Goal: Check status: Check status

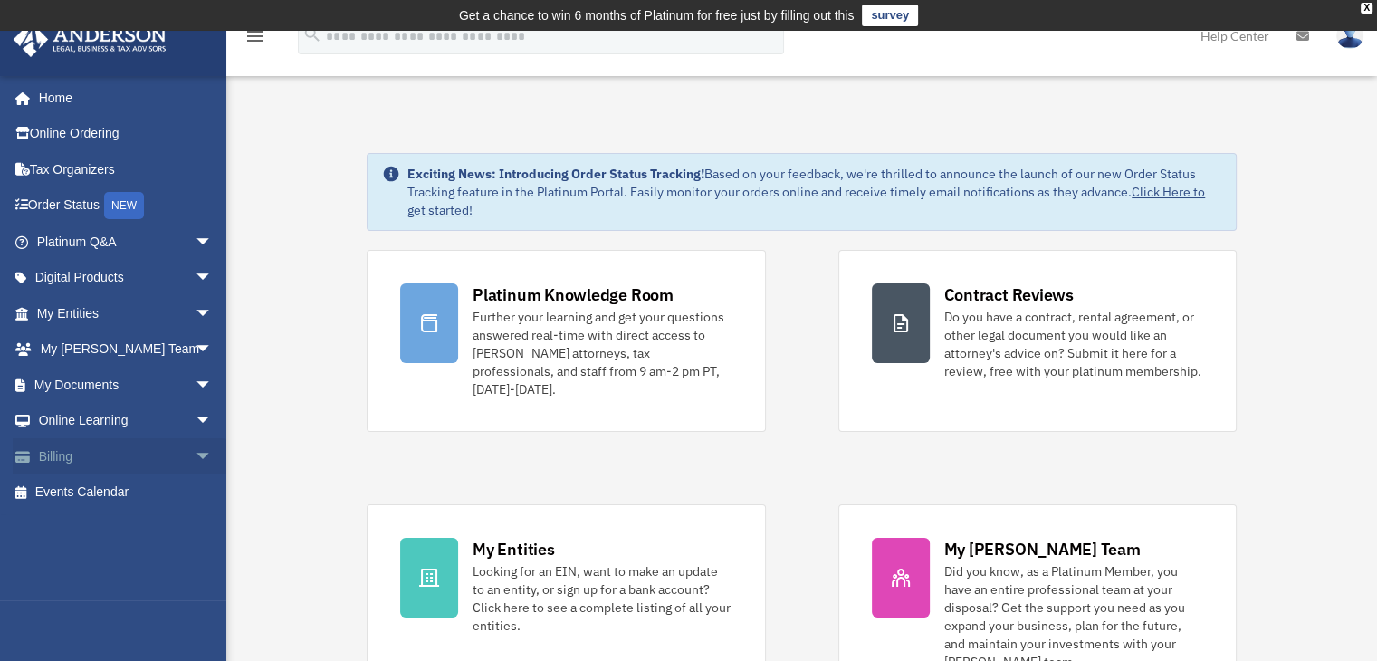
click at [158, 452] on link "Billing arrow_drop_down" at bounding box center [126, 456] width 227 height 36
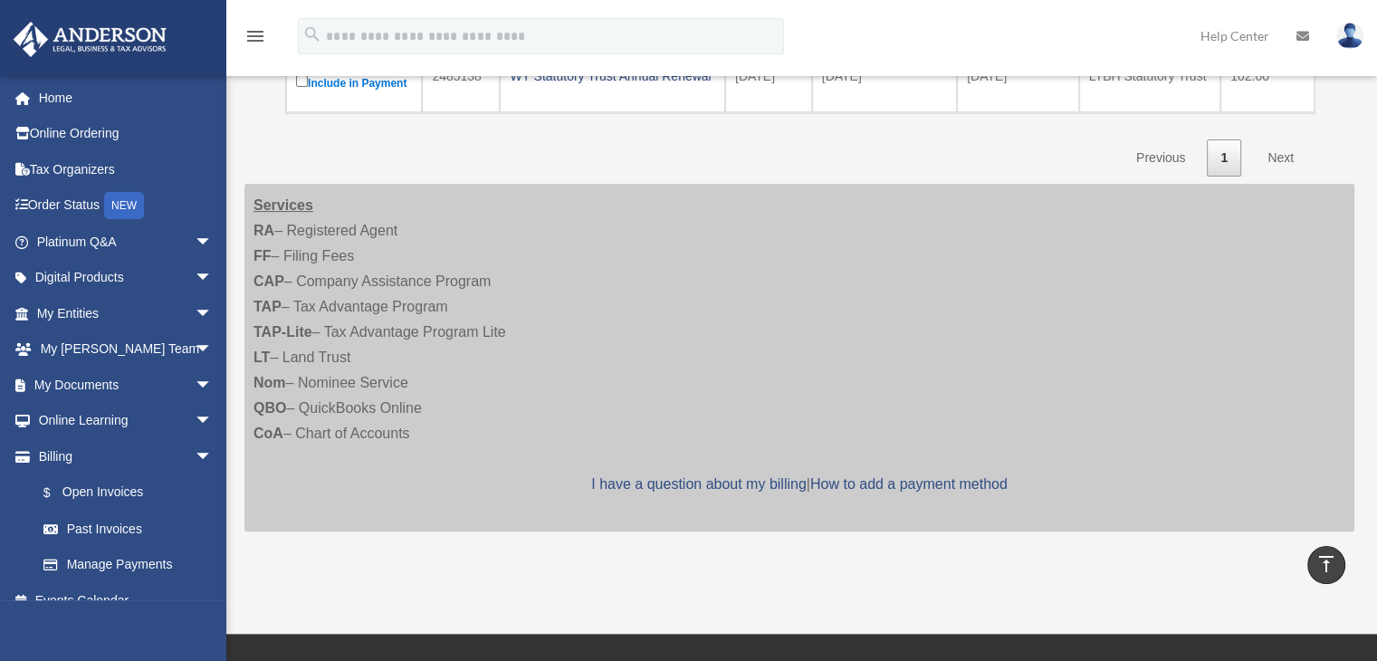
scroll to position [453, 0]
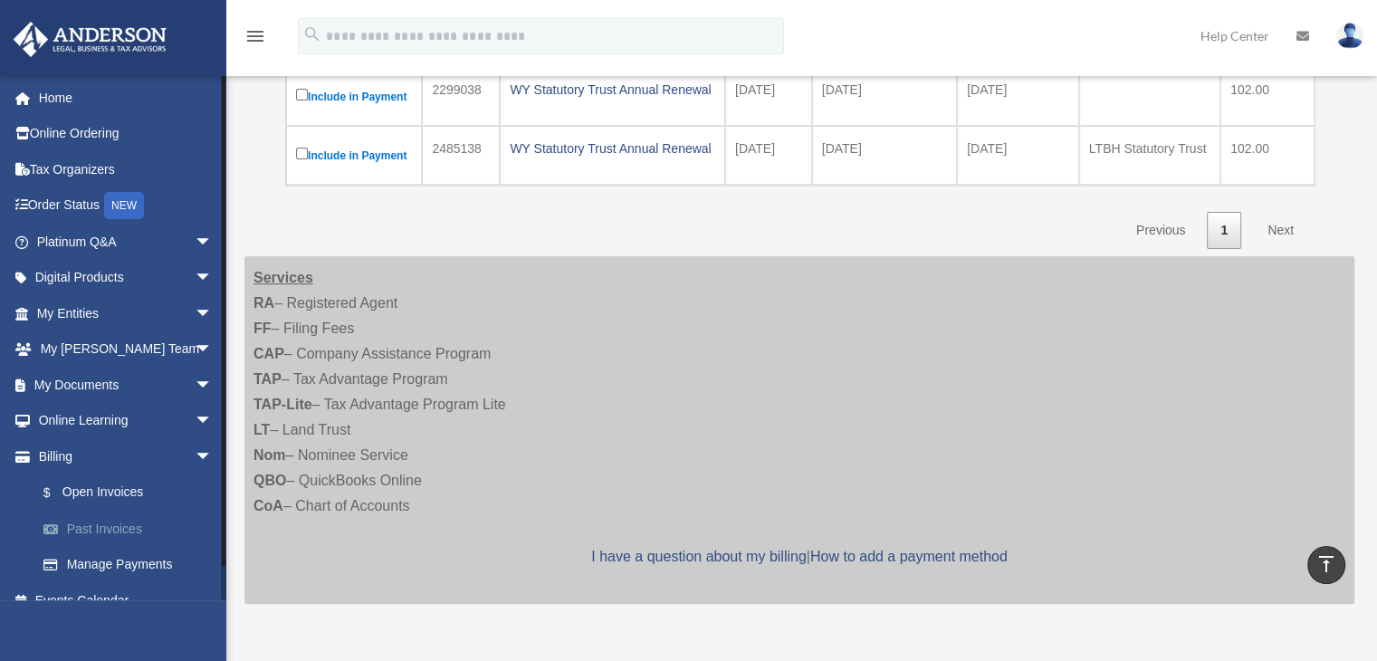
click at [119, 526] on link "Past Invoices" at bounding box center [132, 529] width 215 height 36
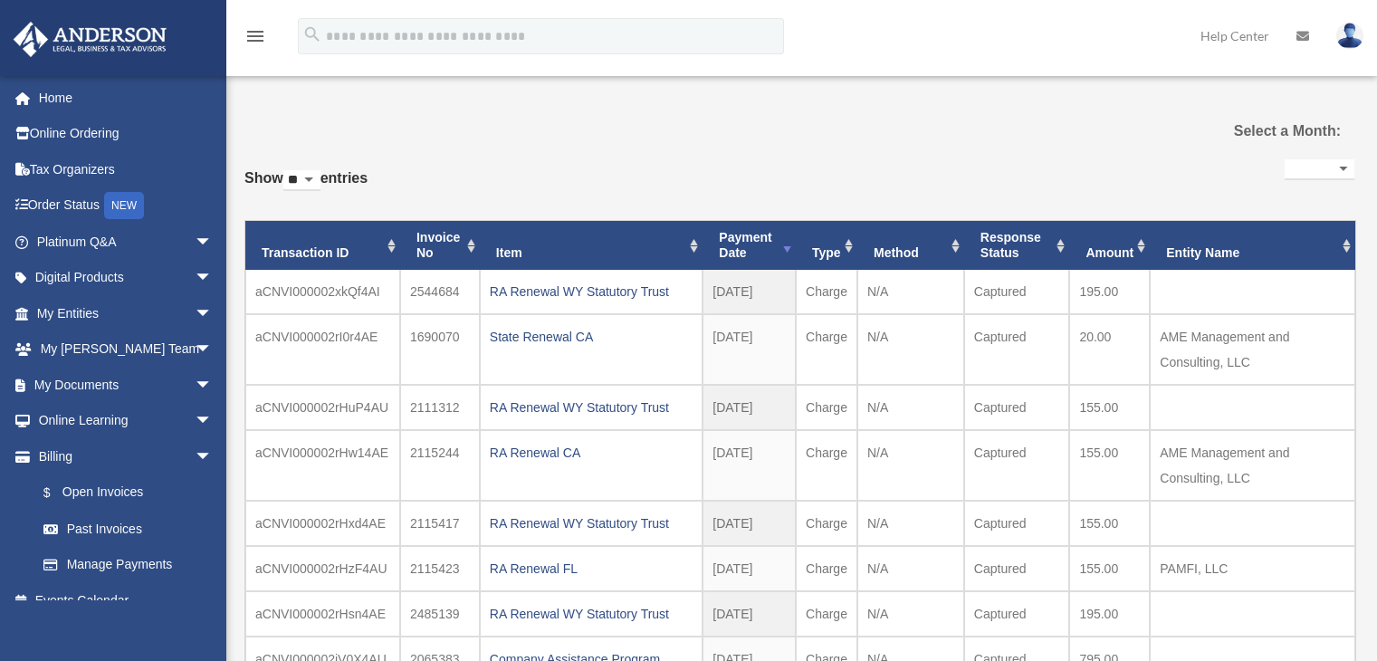
select select
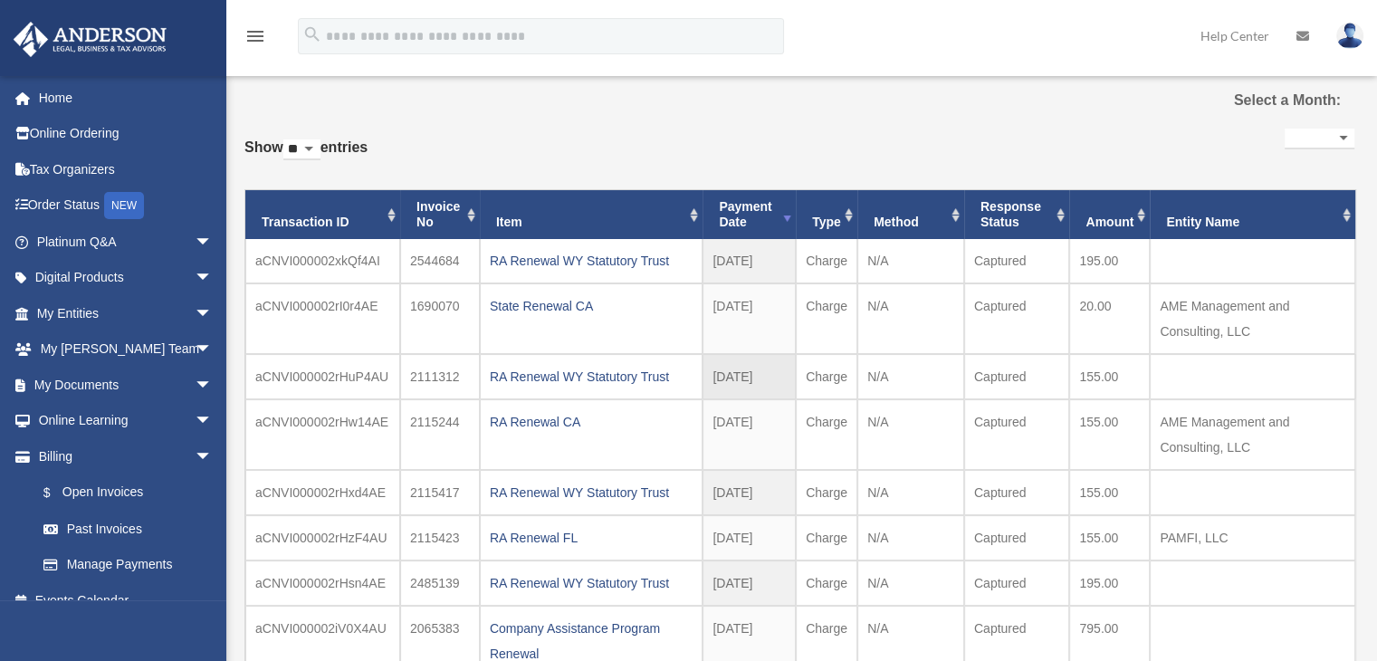
scroll to position [91, 0]
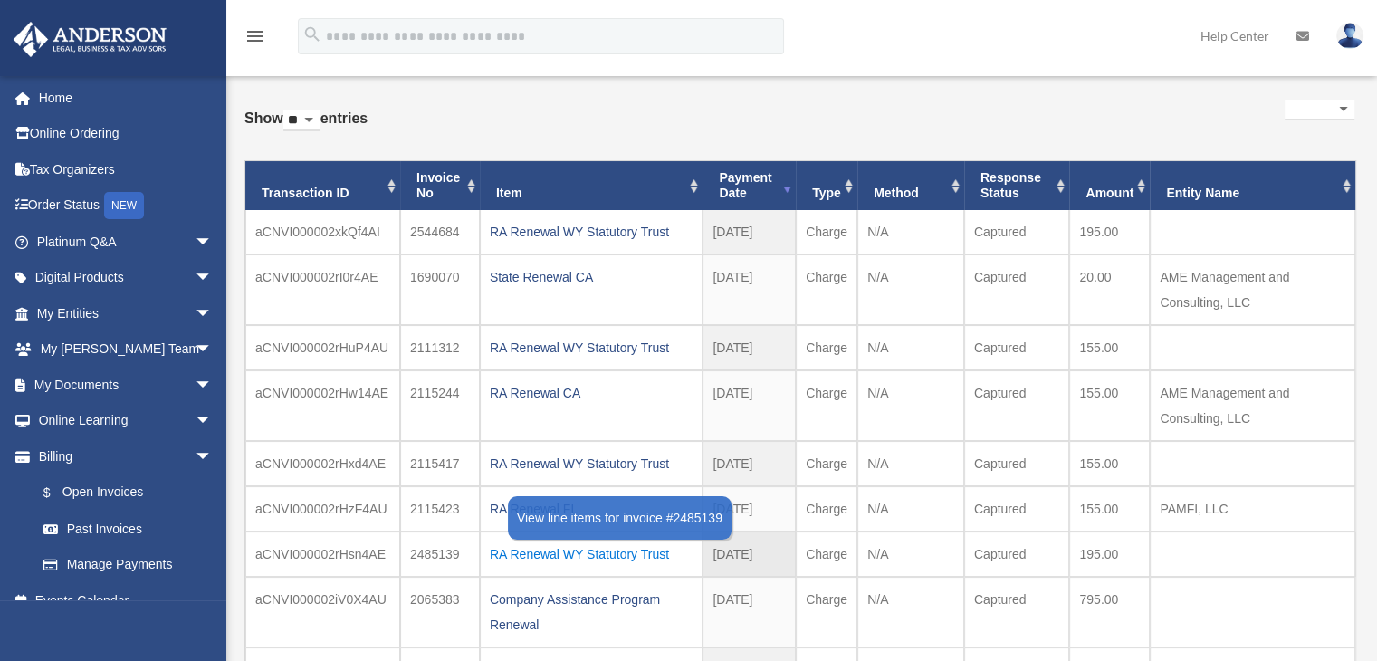
click at [587, 551] on div "RA Renewal WY Statutory Trust" at bounding box center [591, 554] width 203 height 25
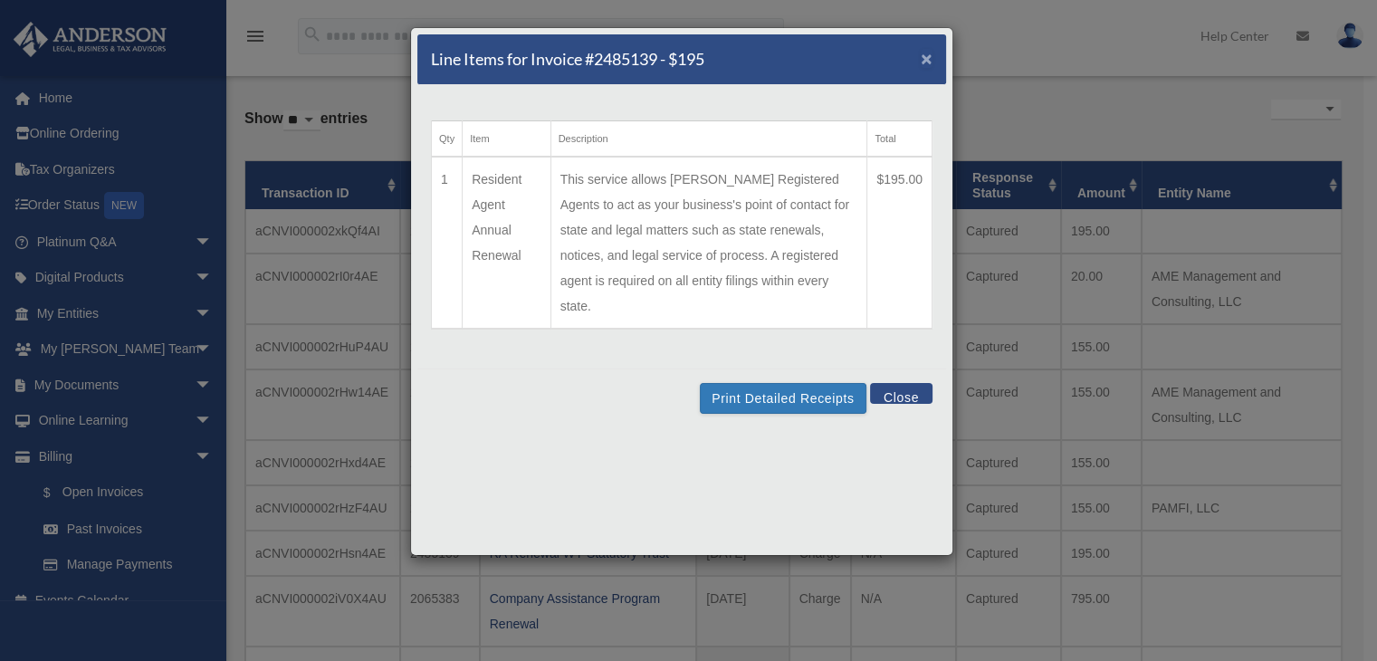
click at [923, 57] on span "×" at bounding box center [927, 58] width 12 height 21
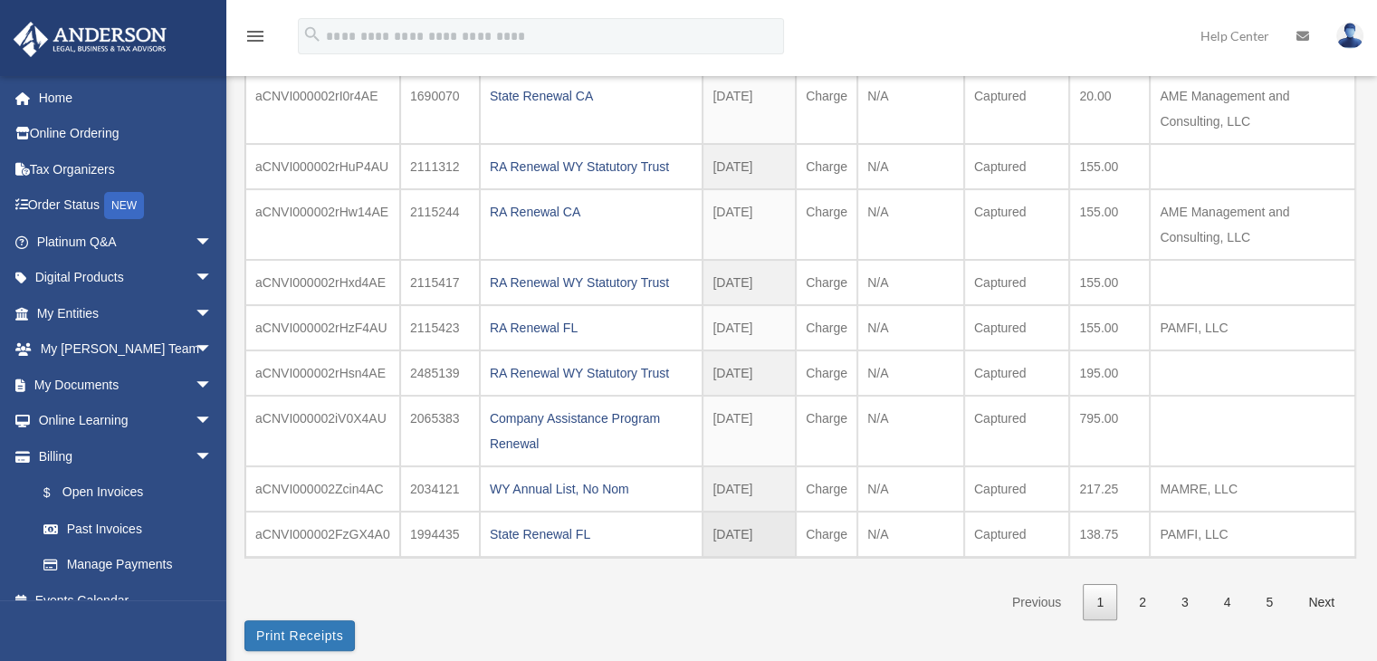
scroll to position [181, 0]
